Goal: Information Seeking & Learning: Understand process/instructions

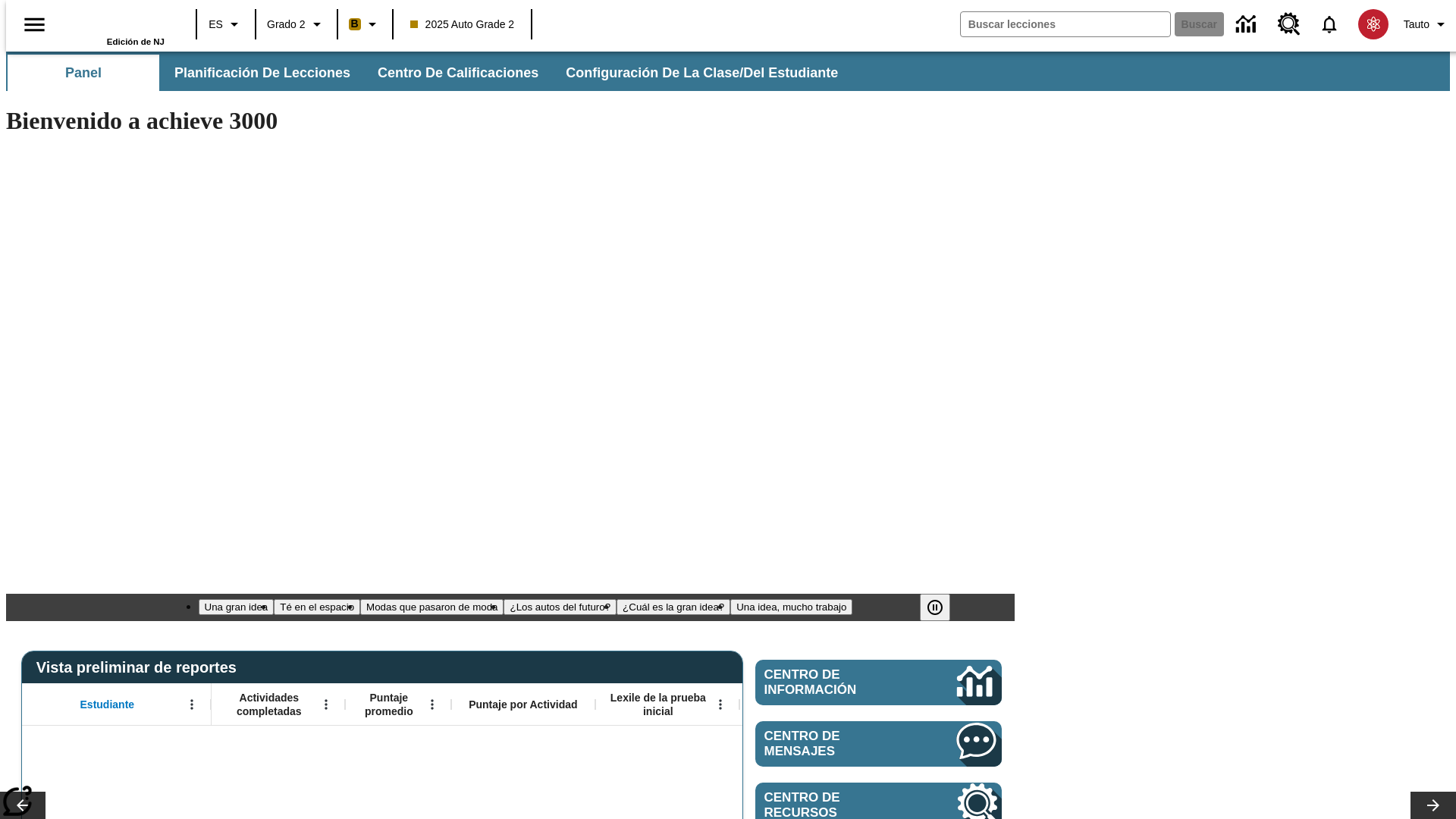
type input "-1"
click at [254, 73] on span "Planificación de lecciones" at bounding box center [263, 73] width 176 height 17
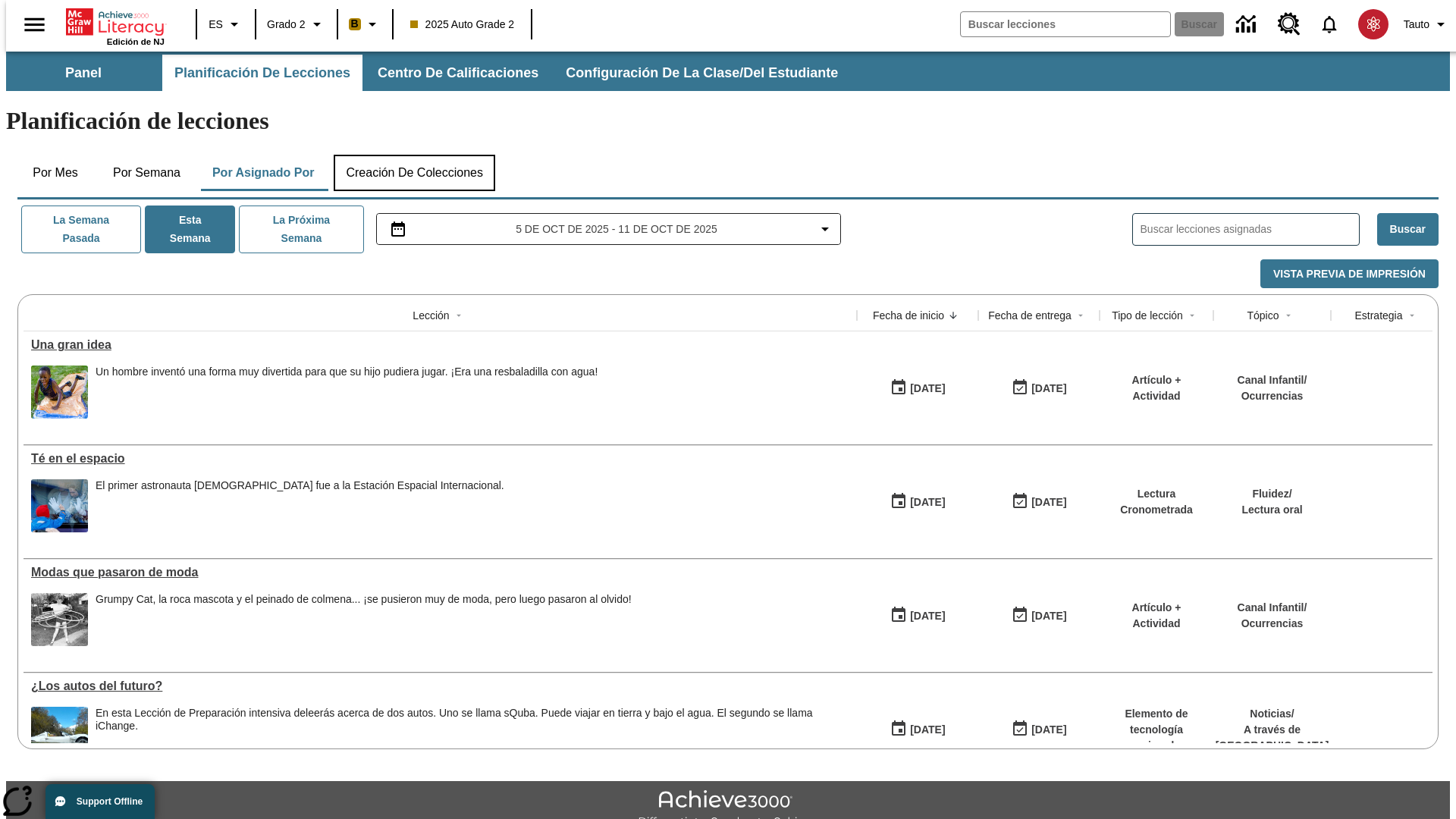
click at [411, 155] on button "Creación de colecciones" at bounding box center [414, 173] width 161 height 37
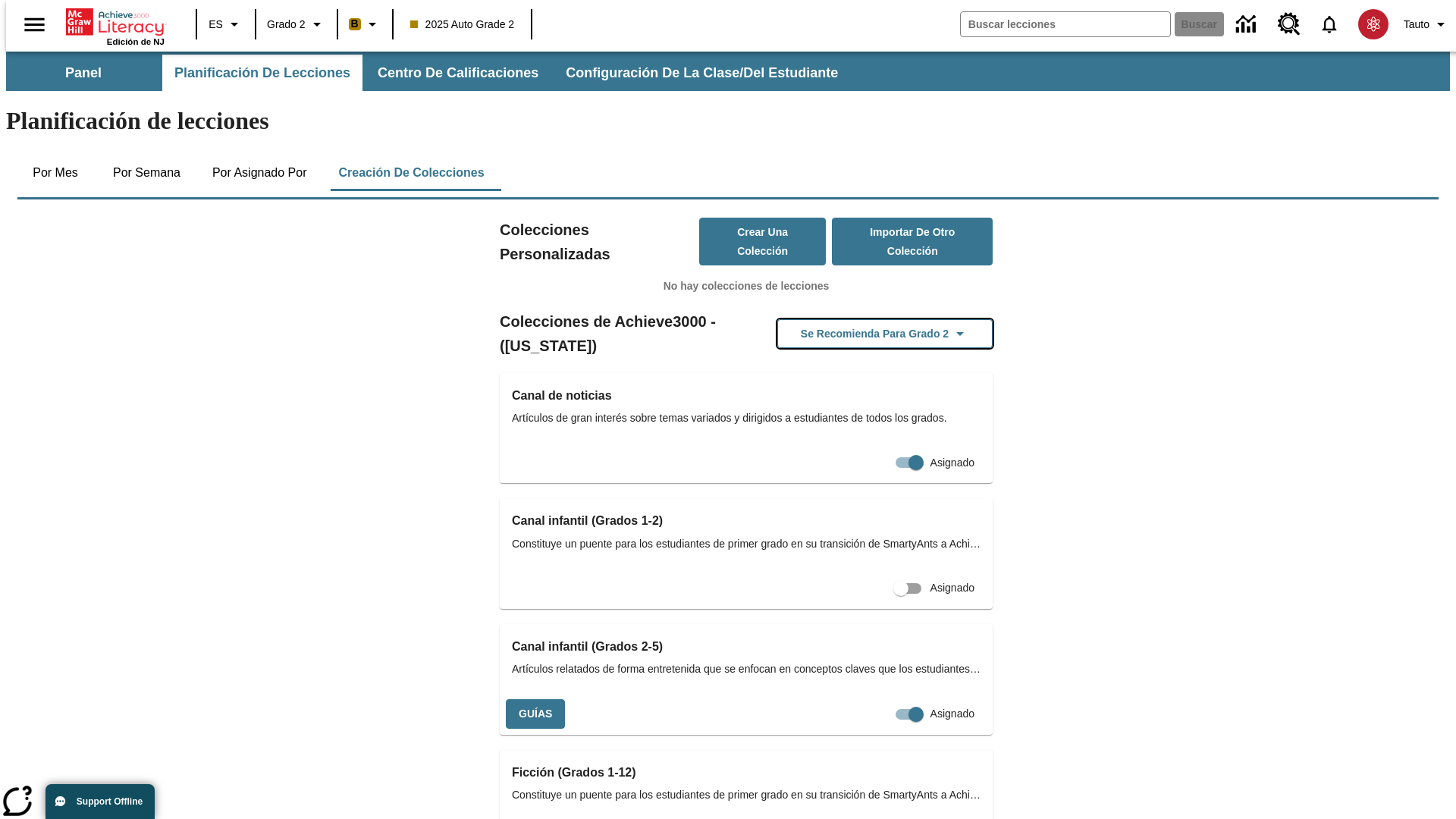
click at [861, 319] on button "Se recomienda para Grado 2" at bounding box center [885, 334] width 215 height 29
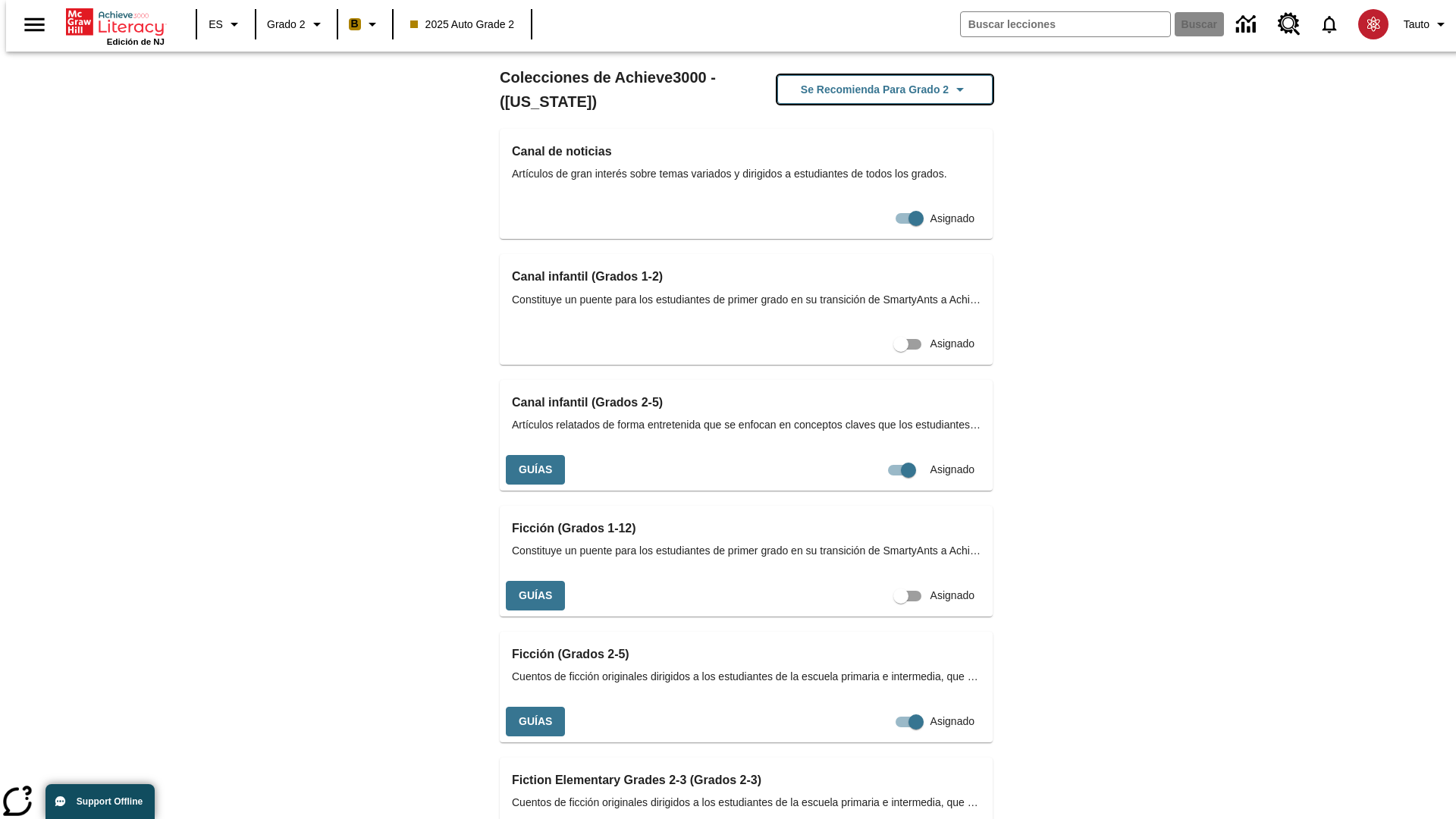
scroll to position [639, 0]
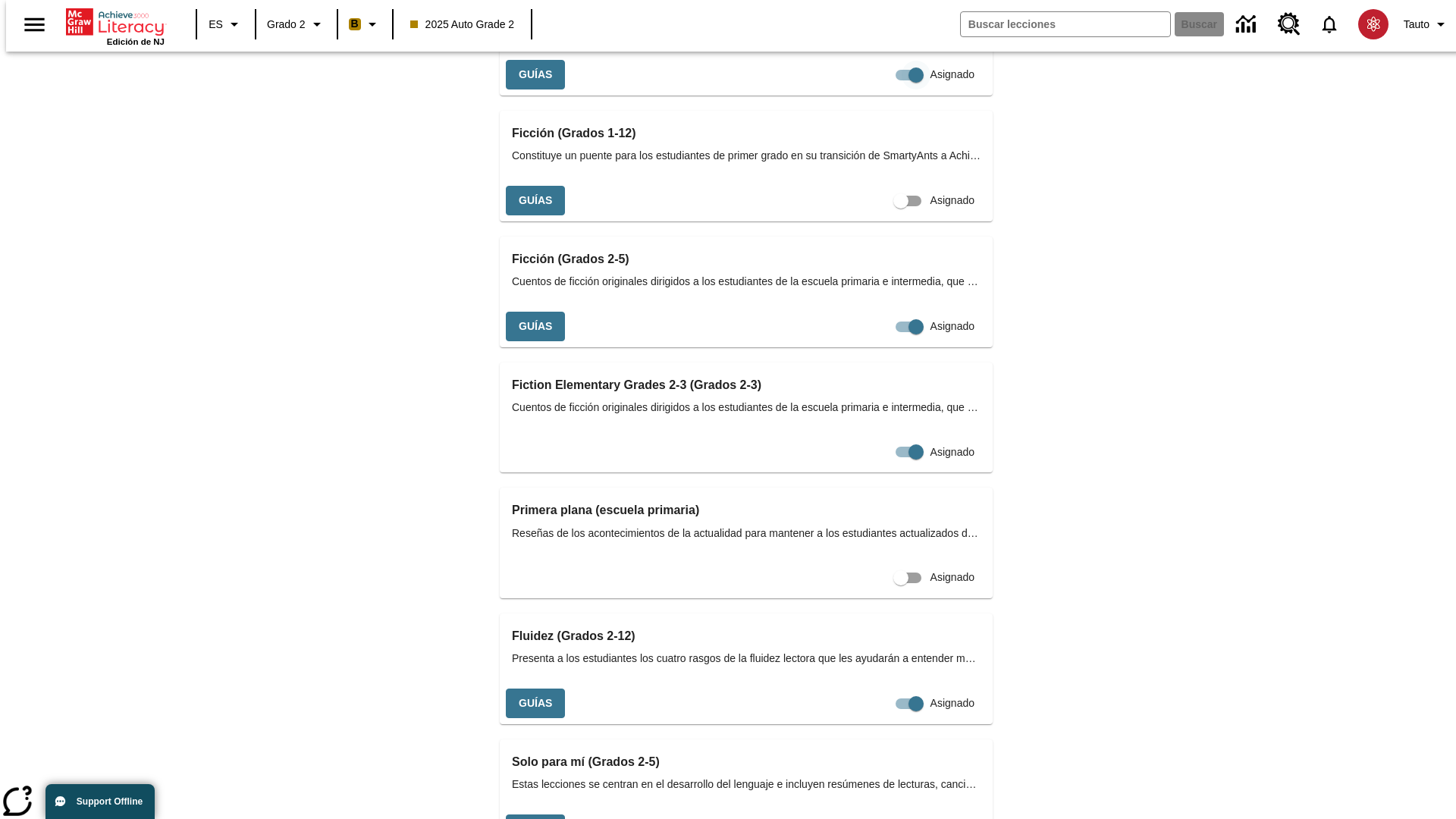
click at [873, 90] on input "Asignado" at bounding box center [916, 74] width 86 height 29
checkbox input "false"
